Goal: Task Accomplishment & Management: Manage account settings

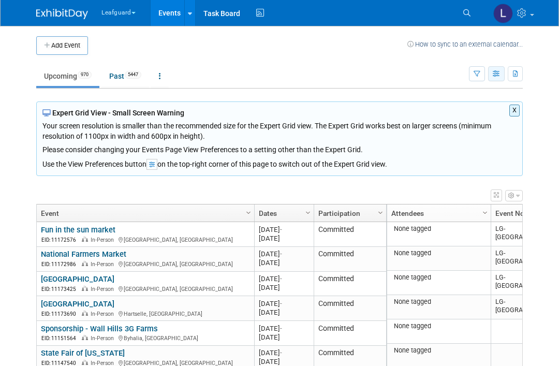
click at [496, 80] on button "button" at bounding box center [496, 73] width 17 height 15
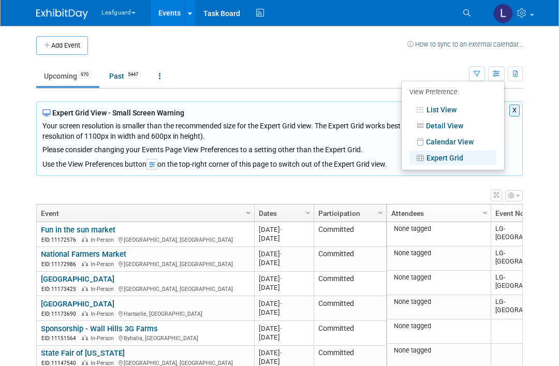
click at [462, 160] on link "Expert Grid" at bounding box center [452, 158] width 87 height 14
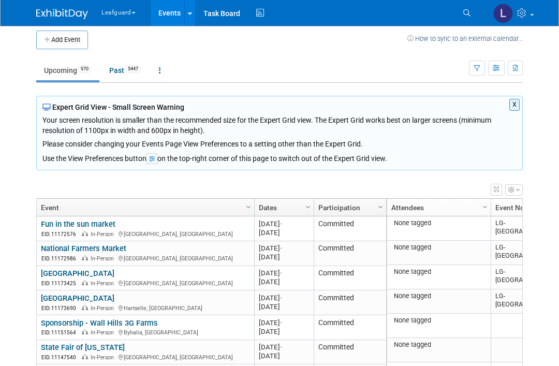
scroll to position [41, 0]
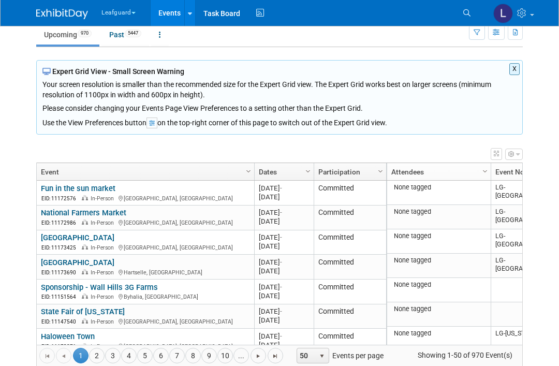
click at [513, 154] on icon "button" at bounding box center [511, 154] width 6 height 6
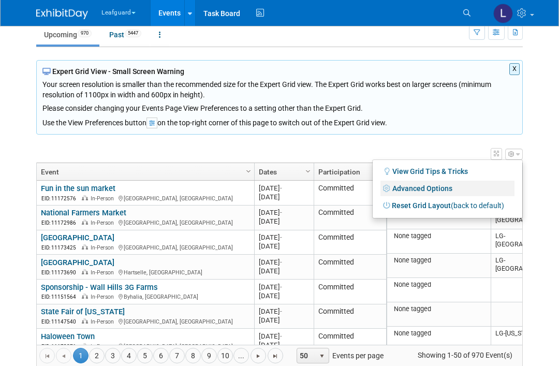
click at [438, 187] on link "Advanced Options" at bounding box center [447, 189] width 134 height 16
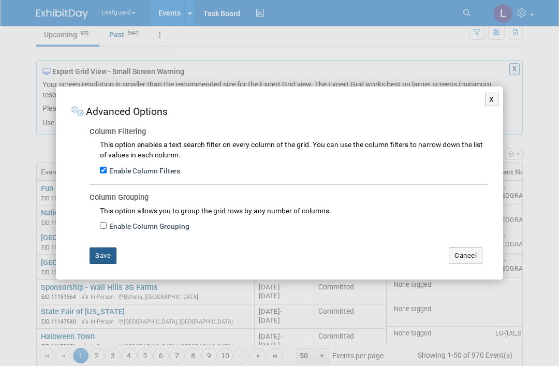
click at [104, 256] on button "Save" at bounding box center [102, 255] width 27 height 17
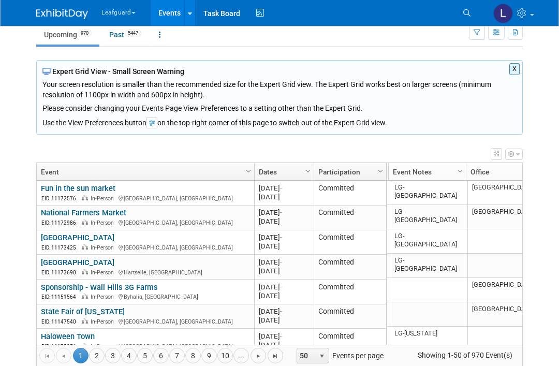
scroll to position [0, 101]
click at [460, 176] on link "Column Settings" at bounding box center [461, 171] width 11 height 16
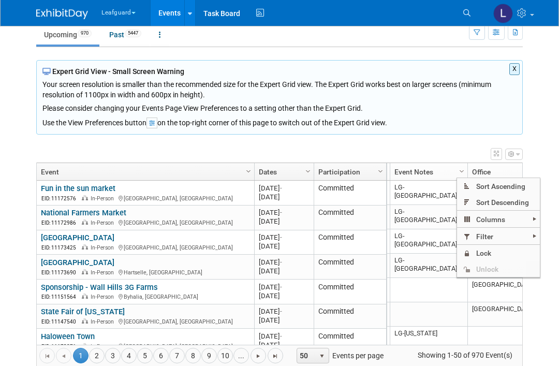
click at [494, 235] on span "Filter" at bounding box center [498, 236] width 83 height 16
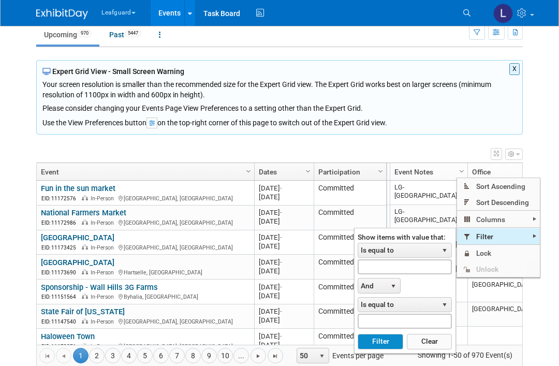
click at [414, 255] on span "Is equal to" at bounding box center [398, 250] width 80 height 14
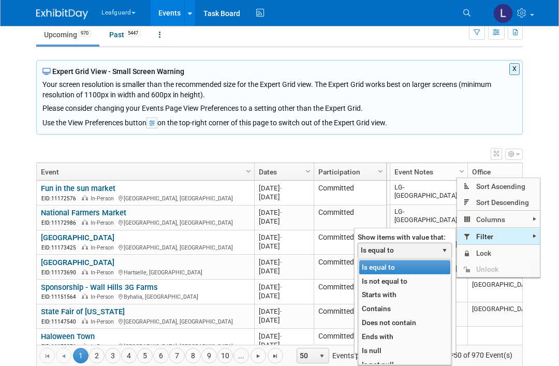
click at [394, 306] on li "Contains" at bounding box center [404, 309] width 91 height 14
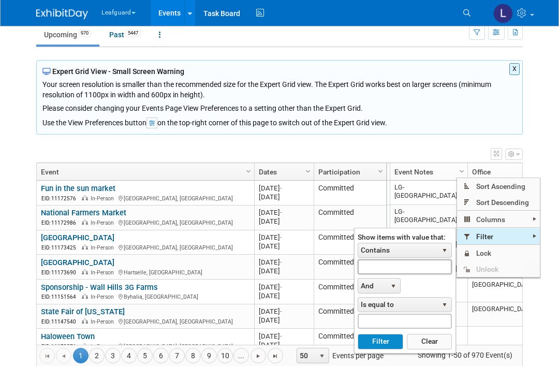
click at [397, 267] on input "text" at bounding box center [404, 266] width 94 height 15
type input "Lg-rich"
click at [374, 344] on button "Filter" at bounding box center [379, 342] width 45 height 16
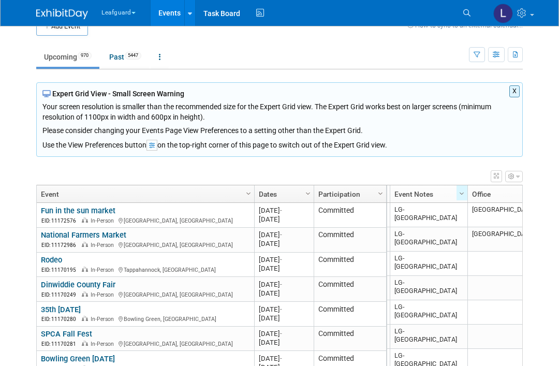
scroll to position [20, 0]
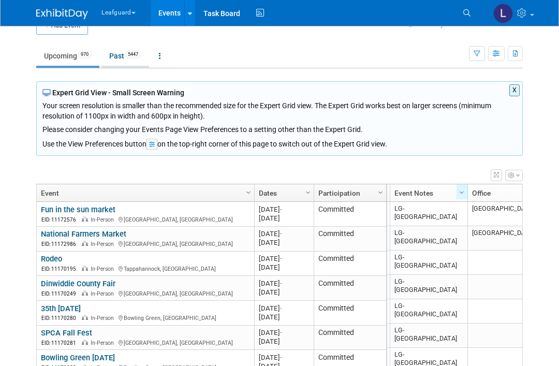
click at [135, 58] on link "Past 5447" at bounding box center [125, 56] width 48 height 20
